Goal: Transaction & Acquisition: Purchase product/service

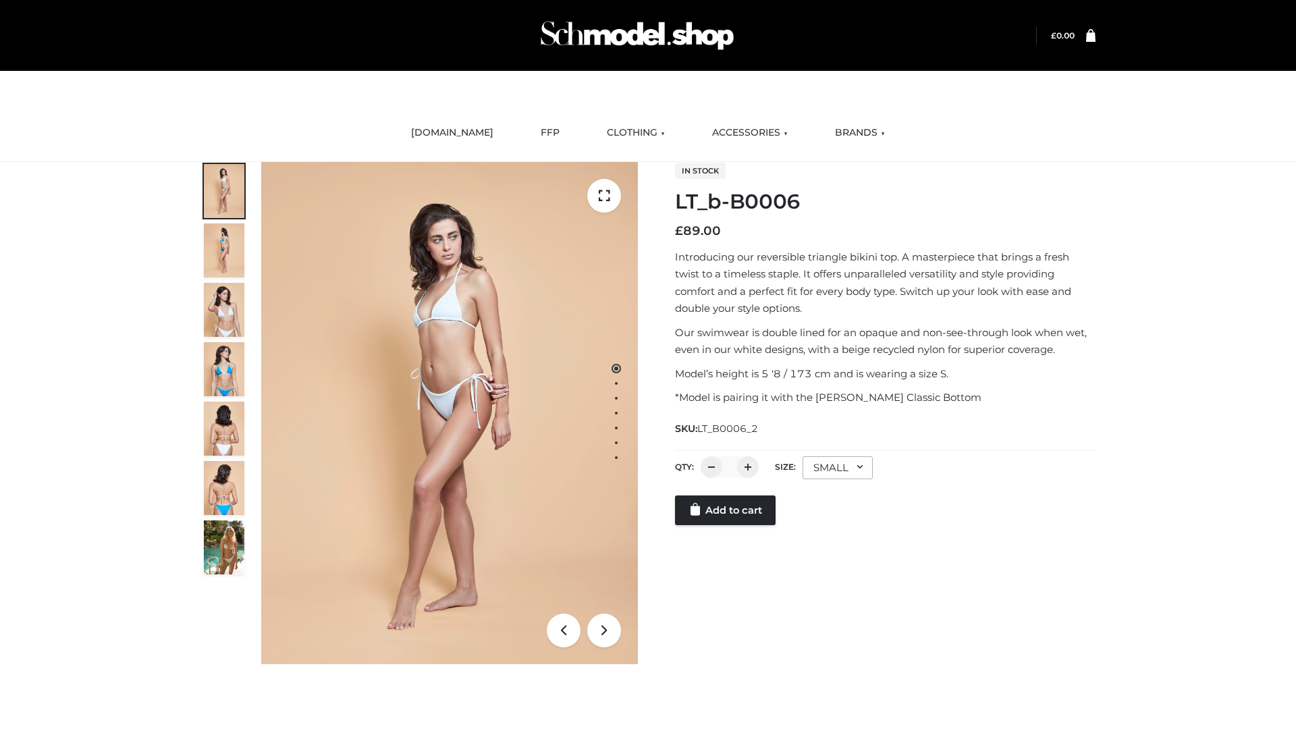
click at [726, 525] on link "Add to cart" at bounding box center [725, 510] width 101 height 30
